Goal: Check status: Check status

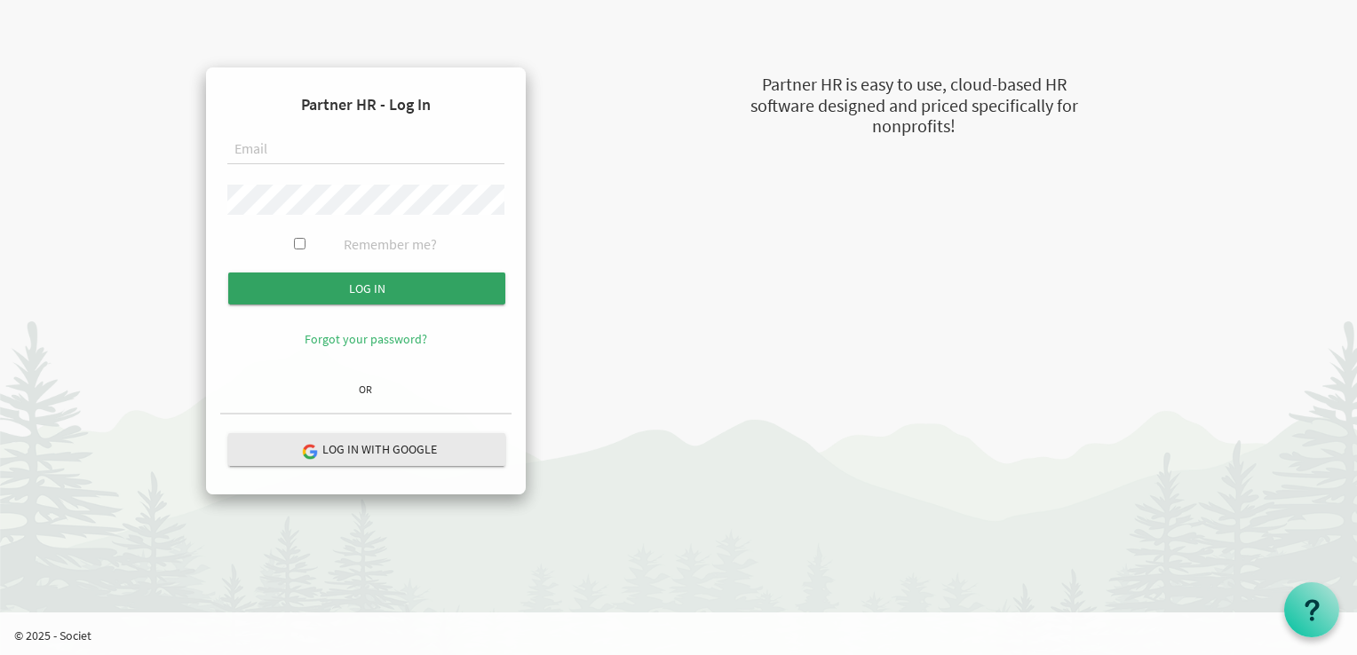
type input "operations@stepind.org"
click at [344, 282] on input "submit" at bounding box center [366, 289] width 277 height 32
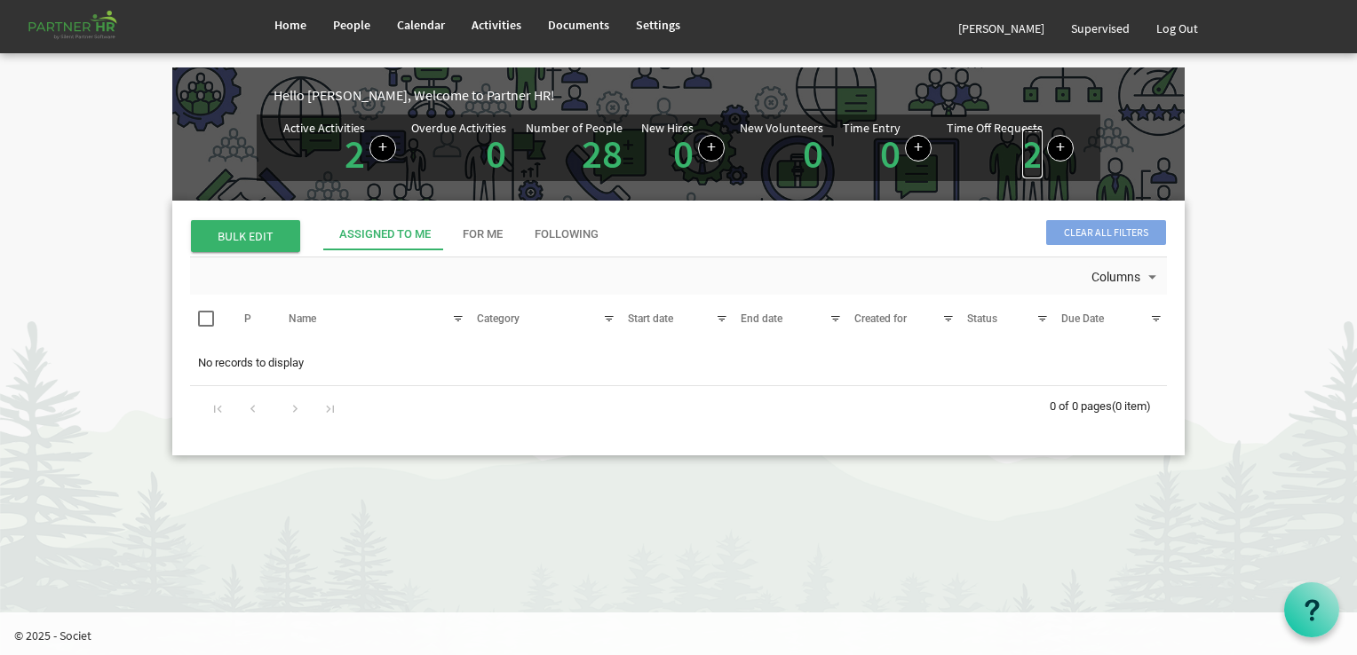
click at [1023, 147] on link "2" at bounding box center [1032, 154] width 20 height 50
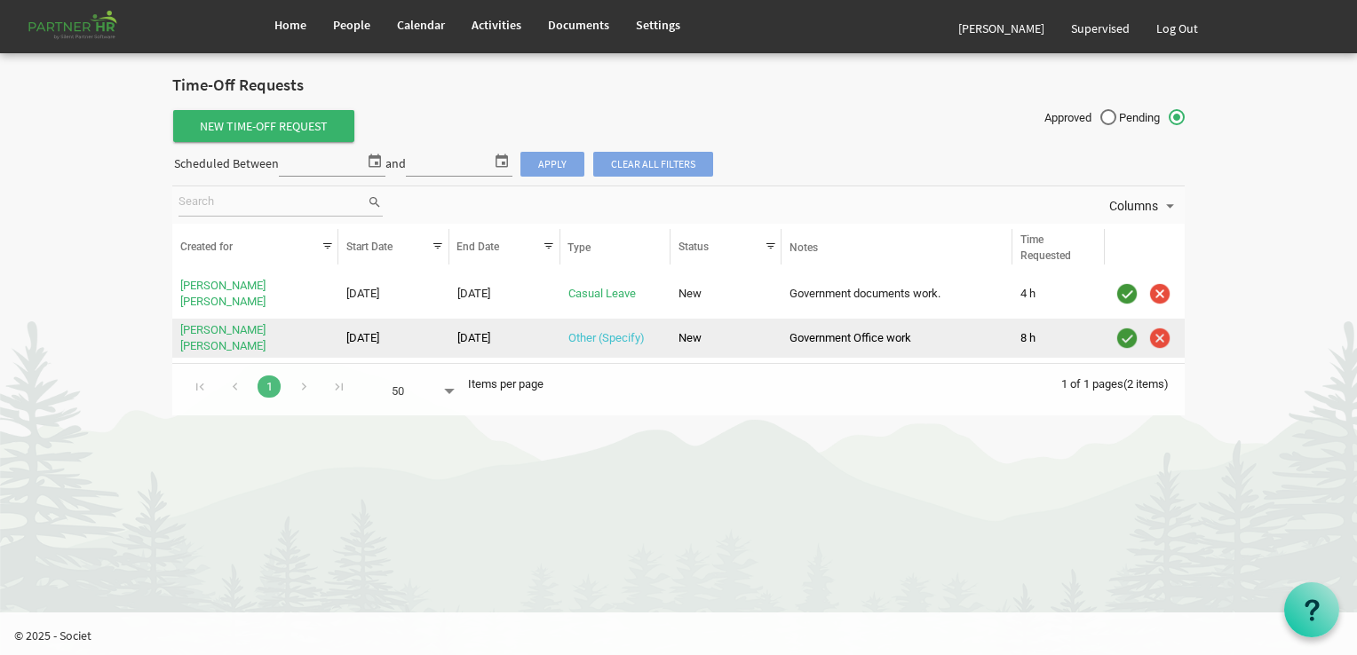
click at [608, 331] on link "Other (Specify)" at bounding box center [606, 337] width 76 height 13
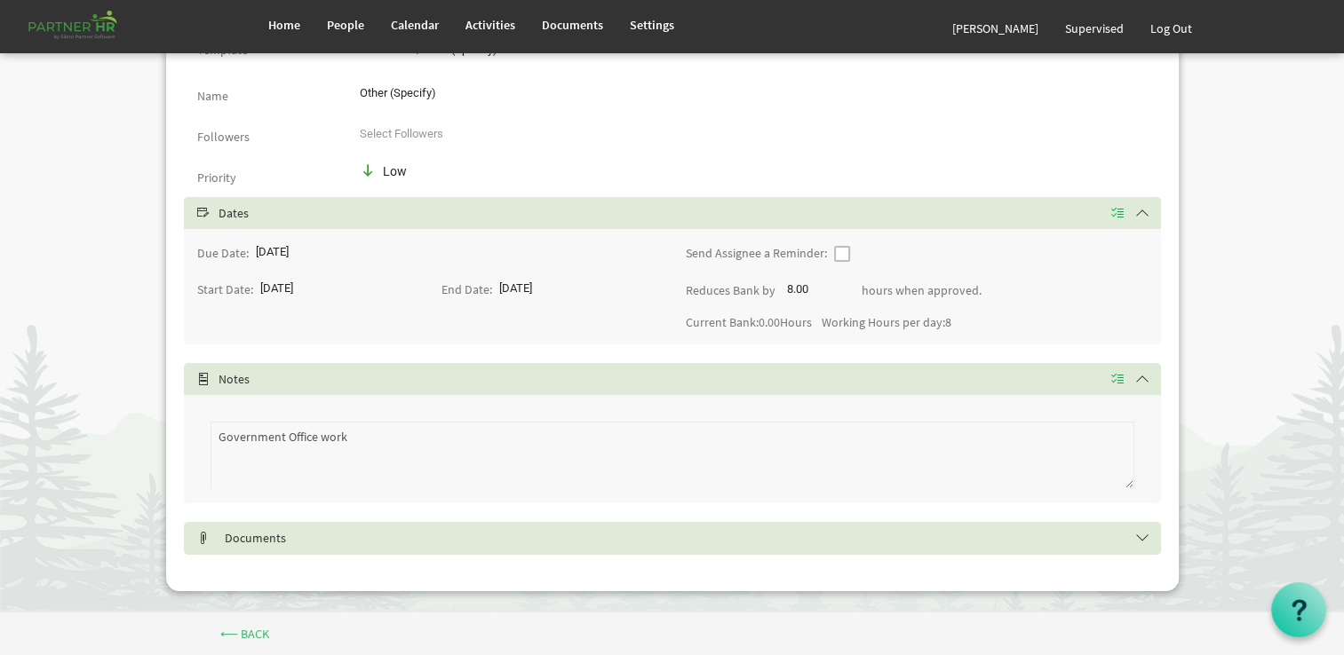
scroll to position [197, 0]
